Goal: Book appointment/travel/reservation

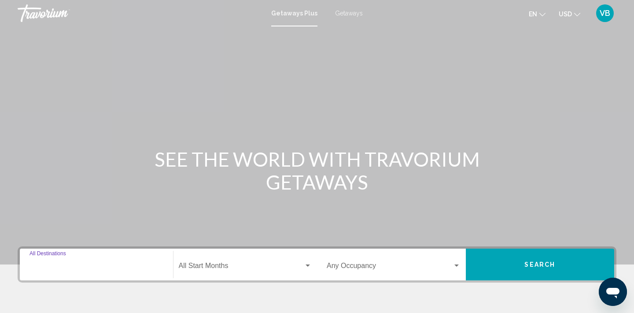
click at [103, 264] on input "Destination All Destinations" at bounding box center [96, 267] width 134 height 8
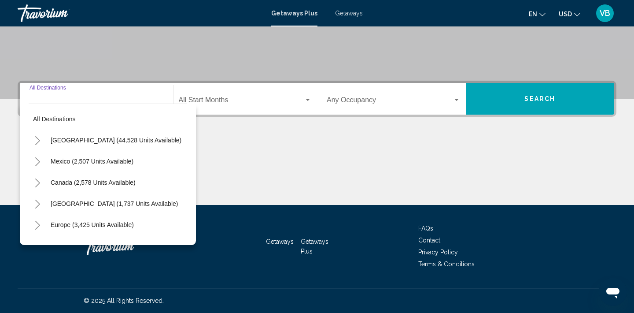
click at [74, 102] on input "Destination All Destinations" at bounding box center [96, 102] width 134 height 8
click at [334, 150] on div "Main content" at bounding box center [317, 172] width 599 height 66
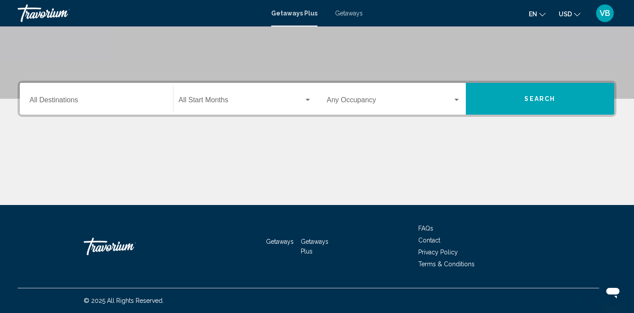
click at [125, 95] on div "Destination All Destinations" at bounding box center [96, 99] width 134 height 28
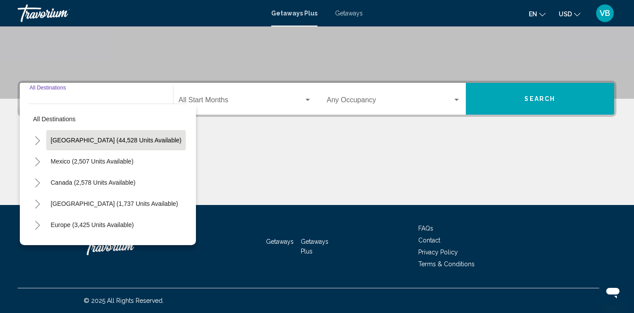
click at [116, 134] on button "[GEOGRAPHIC_DATA] (44,528 units available)" at bounding box center [116, 140] width 140 height 20
type input "**********"
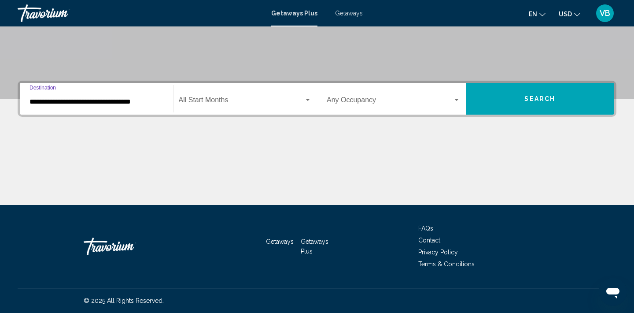
click at [306, 99] on div "Search widget" at bounding box center [307, 100] width 4 height 2
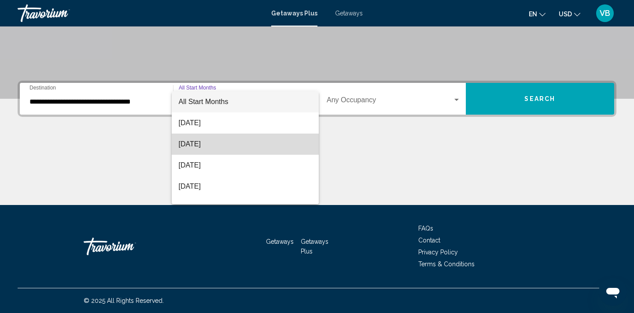
click at [213, 147] on span "[DATE]" at bounding box center [245, 143] width 133 height 21
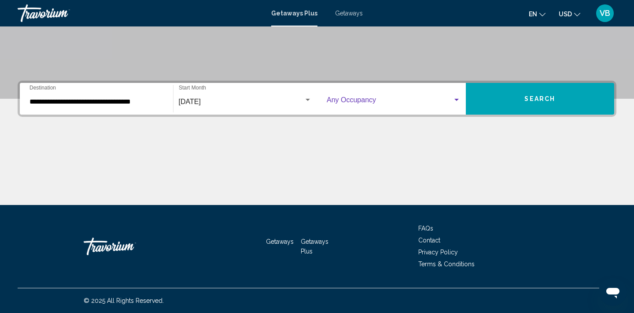
click at [458, 98] on div "Search widget" at bounding box center [456, 99] width 8 height 7
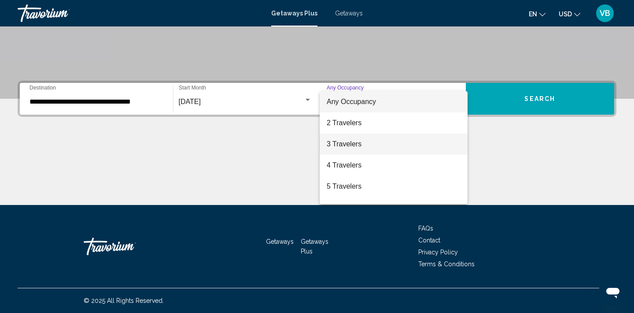
click at [349, 144] on span "3 Travelers" at bounding box center [394, 143] width 134 height 21
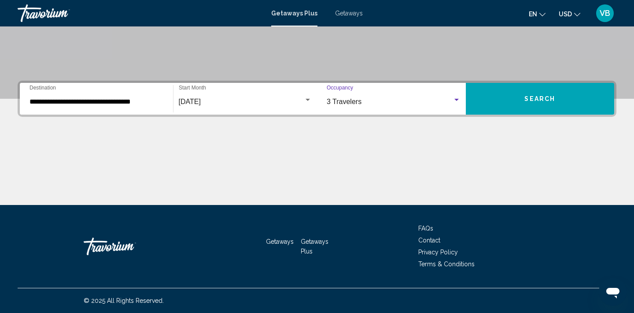
click at [596, 102] on button "Search" at bounding box center [540, 99] width 149 height 32
